Goal: Check status: Check status

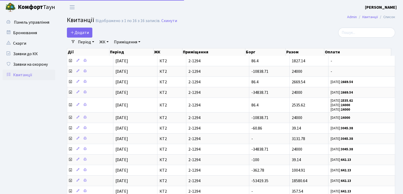
select select "25"
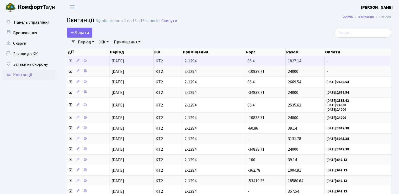
click at [70, 61] on icon at bounding box center [70, 61] width 4 height 4
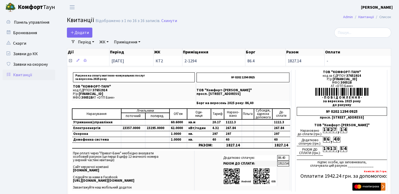
click at [70, 61] on icon at bounding box center [70, 61] width 4 height 4
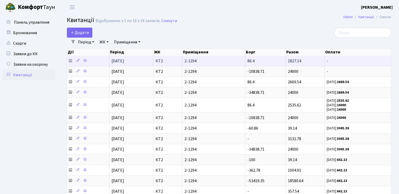
click at [70, 61] on icon at bounding box center [70, 61] width 4 height 4
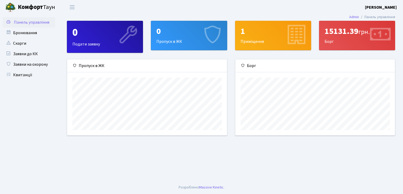
scroll to position [76, 160]
click at [328, 40] on div "15131.39 грн. Борг" at bounding box center [358, 35] width 76 height 29
click at [22, 76] on link "Квитанції" at bounding box center [29, 75] width 53 height 11
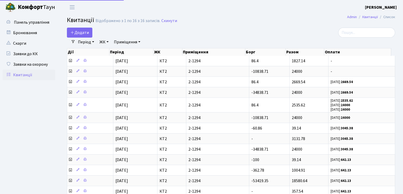
select select "25"
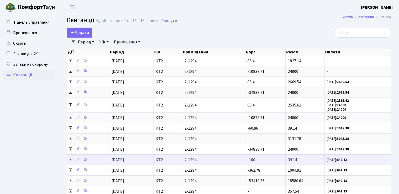
click at [71, 159] on icon at bounding box center [70, 159] width 4 height 4
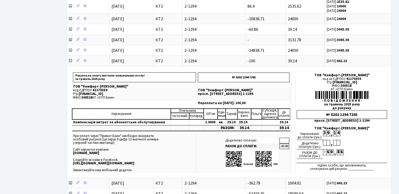
scroll to position [100, 0]
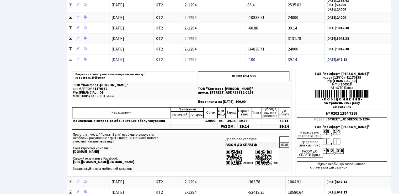
click at [71, 57] on icon at bounding box center [70, 59] width 4 height 4
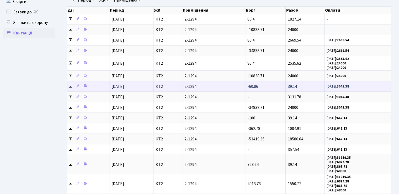
scroll to position [53, 0]
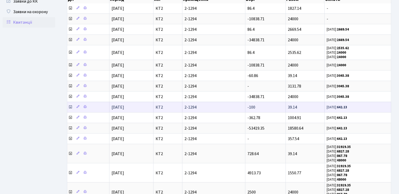
click at [71, 105] on icon at bounding box center [70, 107] width 4 height 4
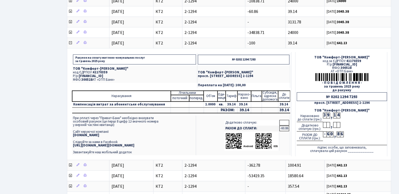
scroll to position [131, 0]
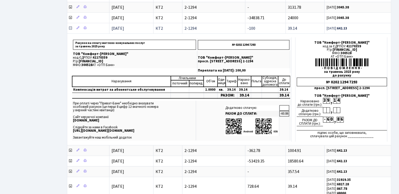
click at [70, 26] on icon at bounding box center [70, 28] width 4 height 4
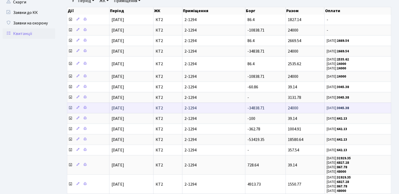
scroll to position [40, 0]
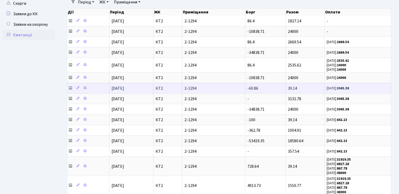
click at [70, 86] on icon at bounding box center [70, 88] width 4 height 4
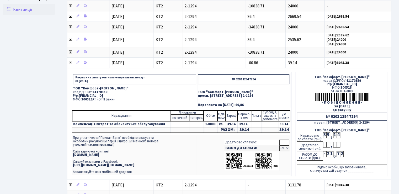
scroll to position [66, 0]
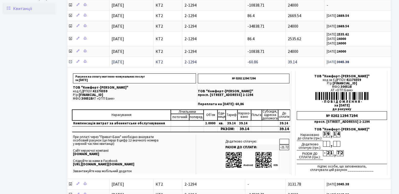
click at [71, 60] on icon at bounding box center [70, 62] width 4 height 4
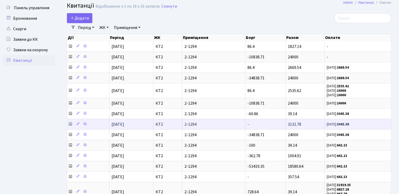
scroll to position [14, 0]
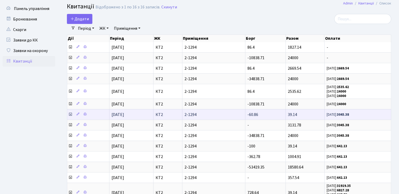
click at [70, 112] on icon at bounding box center [70, 114] width 4 height 4
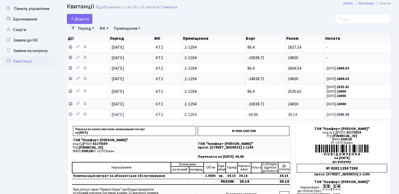
click at [70, 113] on icon at bounding box center [70, 114] width 4 height 4
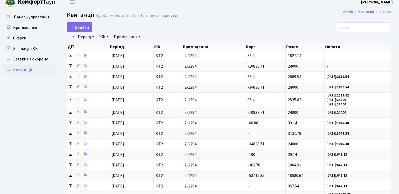
scroll to position [0, 0]
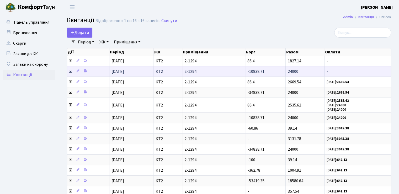
click at [70, 70] on icon at bounding box center [70, 71] width 4 height 4
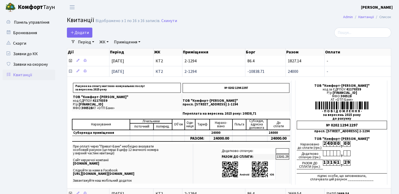
click at [71, 71] on icon at bounding box center [70, 71] width 4 height 4
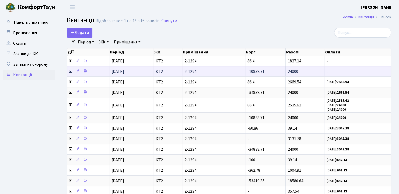
click at [71, 71] on icon at bounding box center [70, 71] width 4 height 4
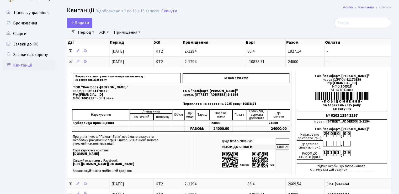
scroll to position [11, 0]
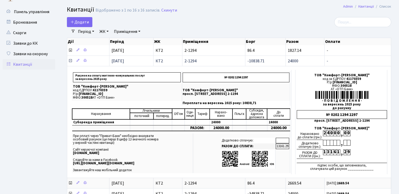
click at [70, 60] on icon at bounding box center [70, 61] width 4 height 4
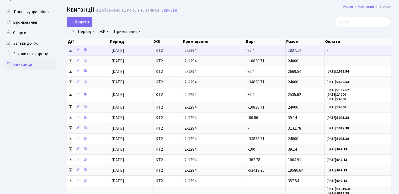
click at [71, 51] on icon at bounding box center [70, 50] width 4 height 4
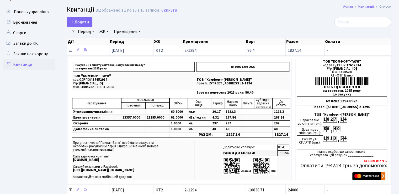
click at [71, 50] on icon at bounding box center [70, 50] width 4 height 4
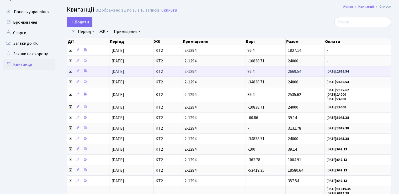
click at [71, 70] on icon at bounding box center [70, 71] width 4 height 4
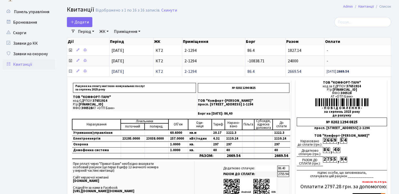
click at [71, 70] on icon at bounding box center [70, 71] width 4 height 4
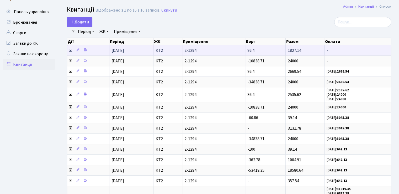
click at [73, 50] on span at bounding box center [70, 51] width 5 height 6
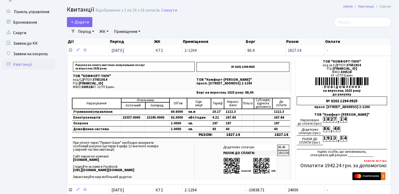
click at [71, 51] on icon at bounding box center [70, 50] width 4 height 4
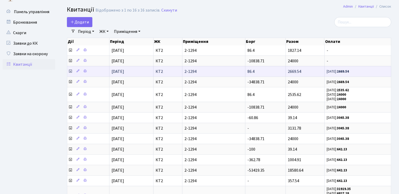
click at [69, 70] on icon at bounding box center [70, 71] width 4 height 4
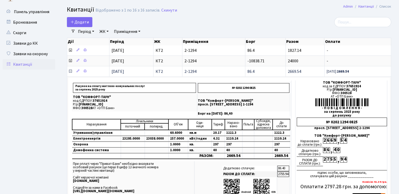
click at [72, 71] on icon at bounding box center [70, 71] width 4 height 4
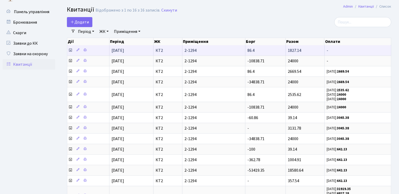
click at [72, 50] on icon at bounding box center [70, 50] width 4 height 4
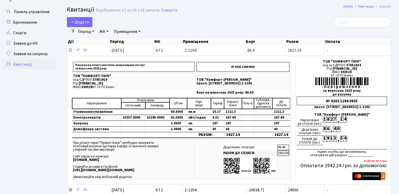
click at [71, 49] on icon at bounding box center [70, 50] width 4 height 4
